Goal: Find specific page/section: Find specific page/section

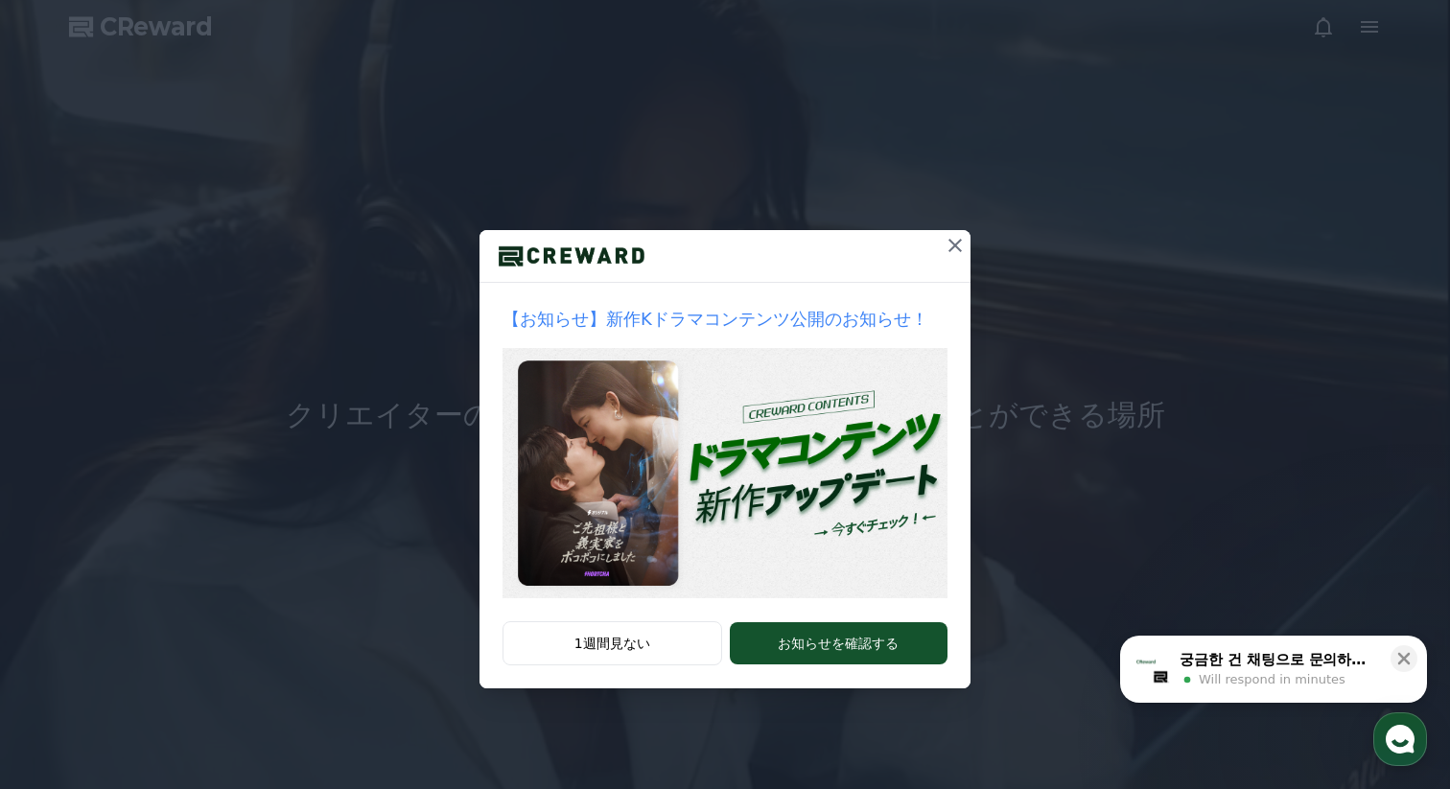
click at [963, 241] on icon at bounding box center [954, 245] width 23 height 23
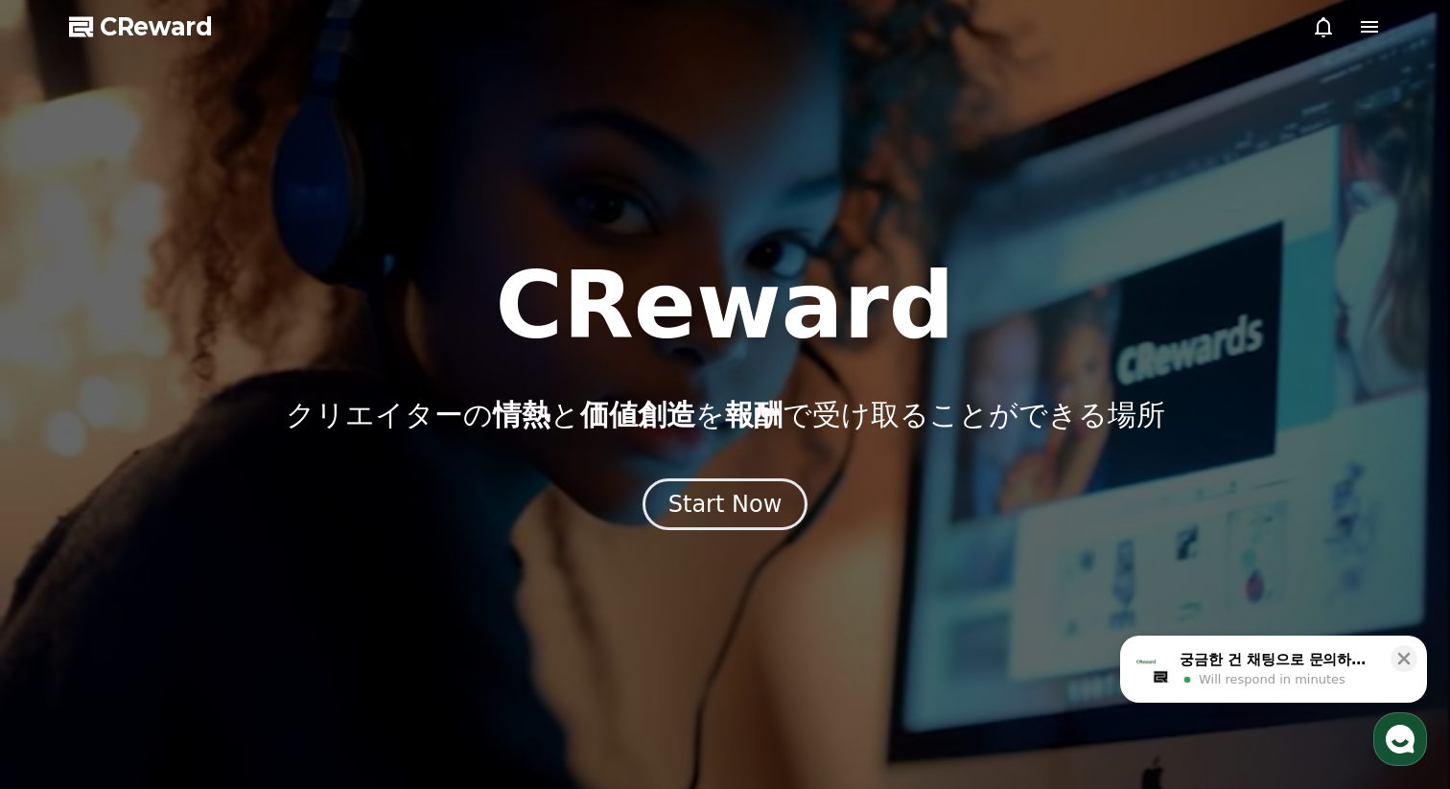
click at [1368, 29] on icon at bounding box center [1368, 26] width 23 height 23
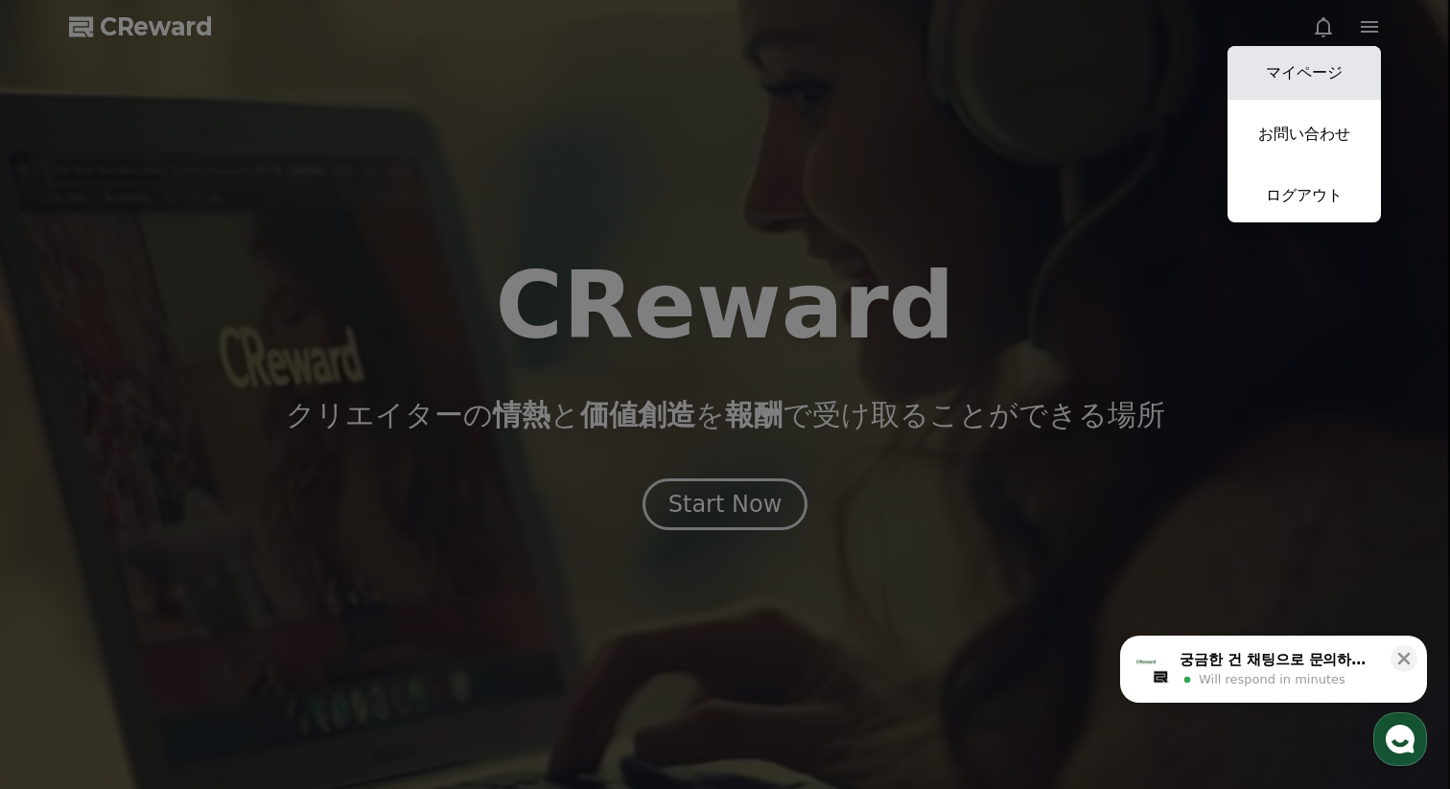
click at [1313, 60] on link "マイページ" at bounding box center [1303, 73] width 153 height 54
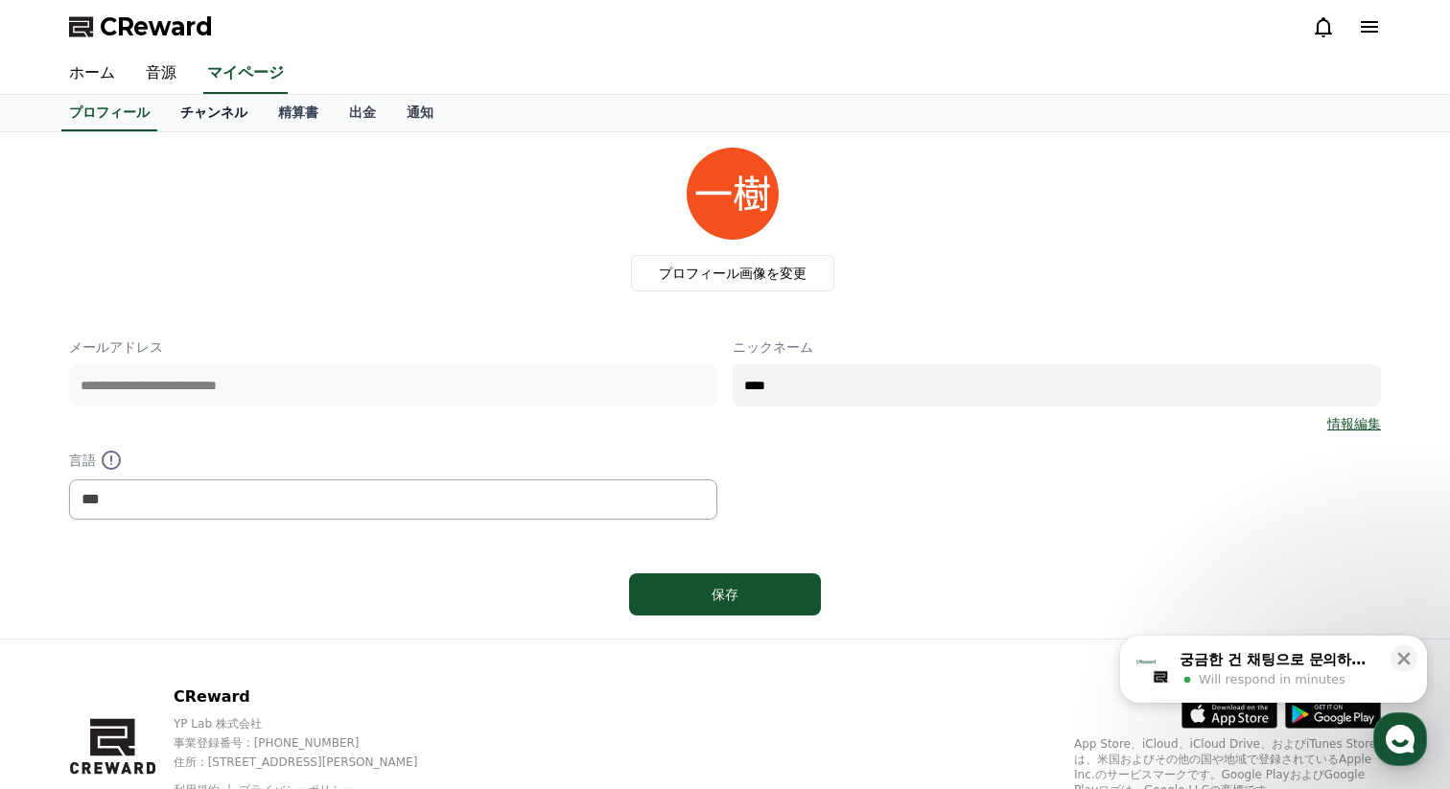
click at [219, 118] on link "チャンネル" at bounding box center [214, 113] width 98 height 36
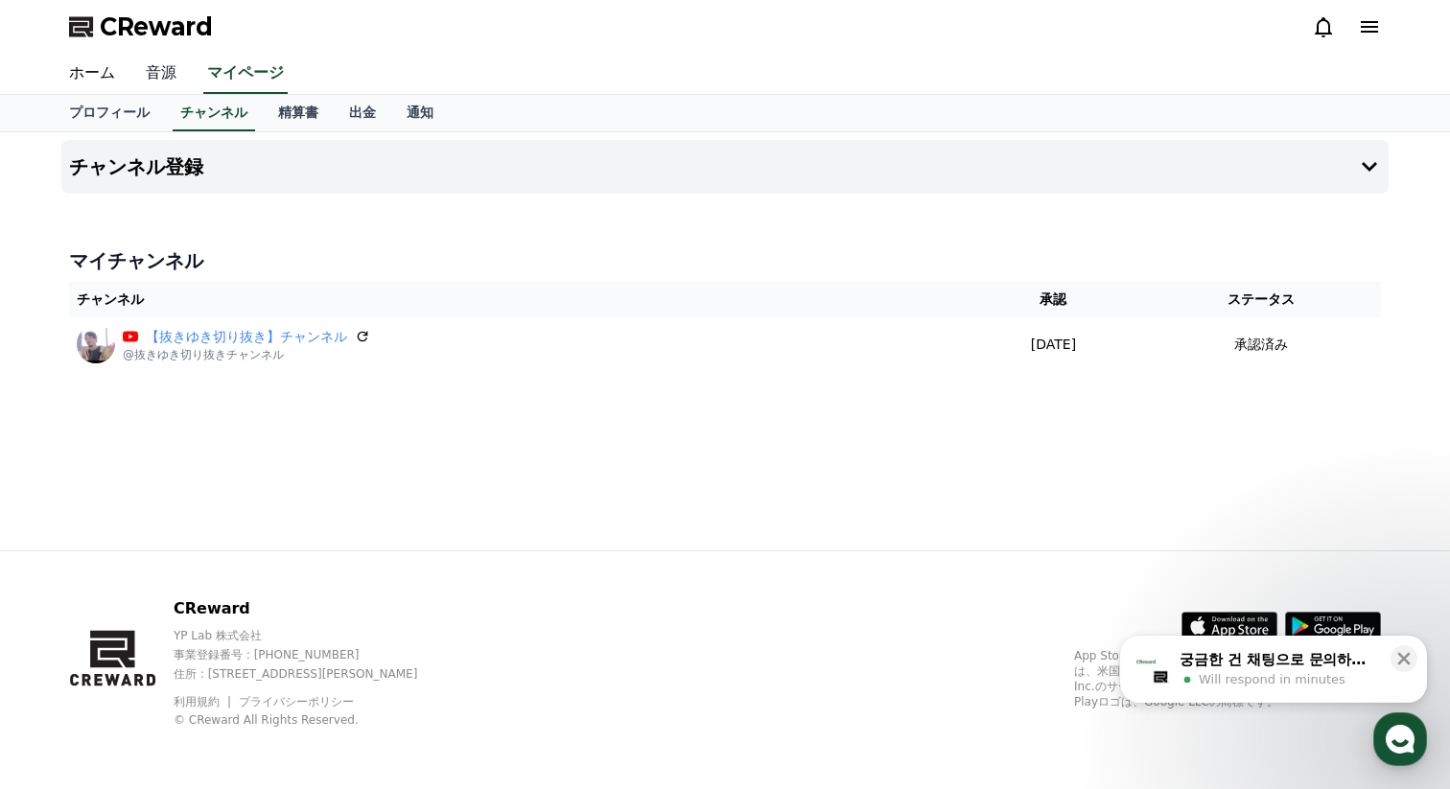
click at [167, 74] on link "音源" at bounding box center [160, 74] width 61 height 40
